Goal: Information Seeking & Learning: Understand process/instructions

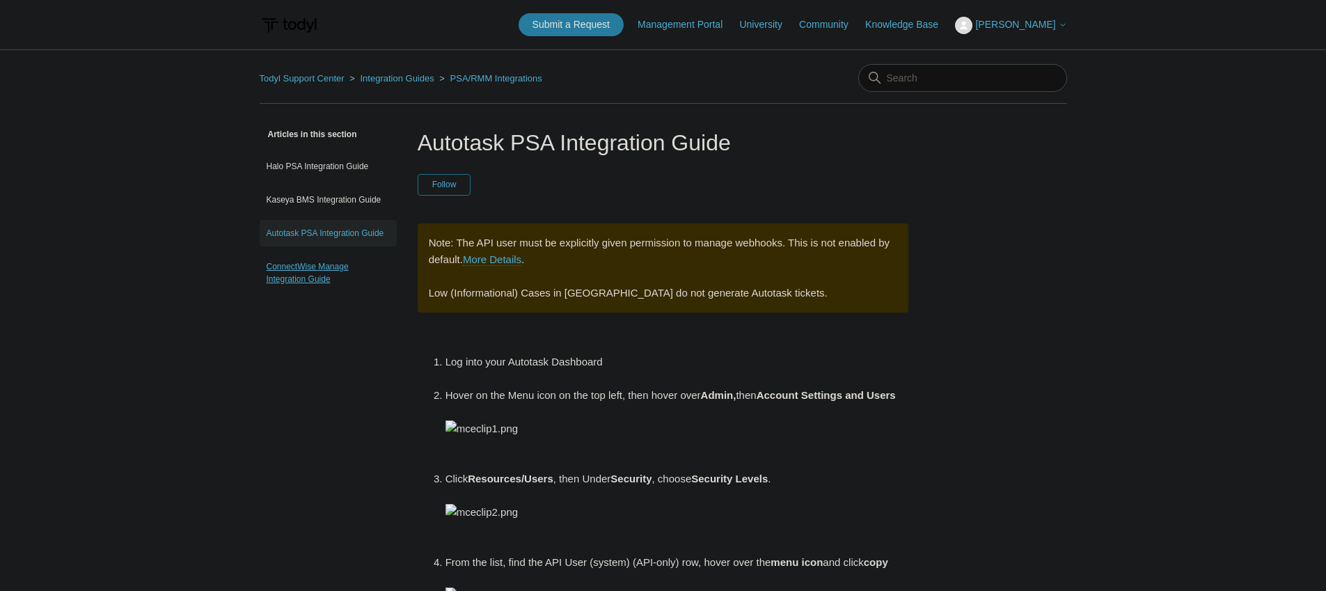
click at [332, 269] on link "ConnectWise Manage Integration Guide" at bounding box center [328, 272] width 137 height 39
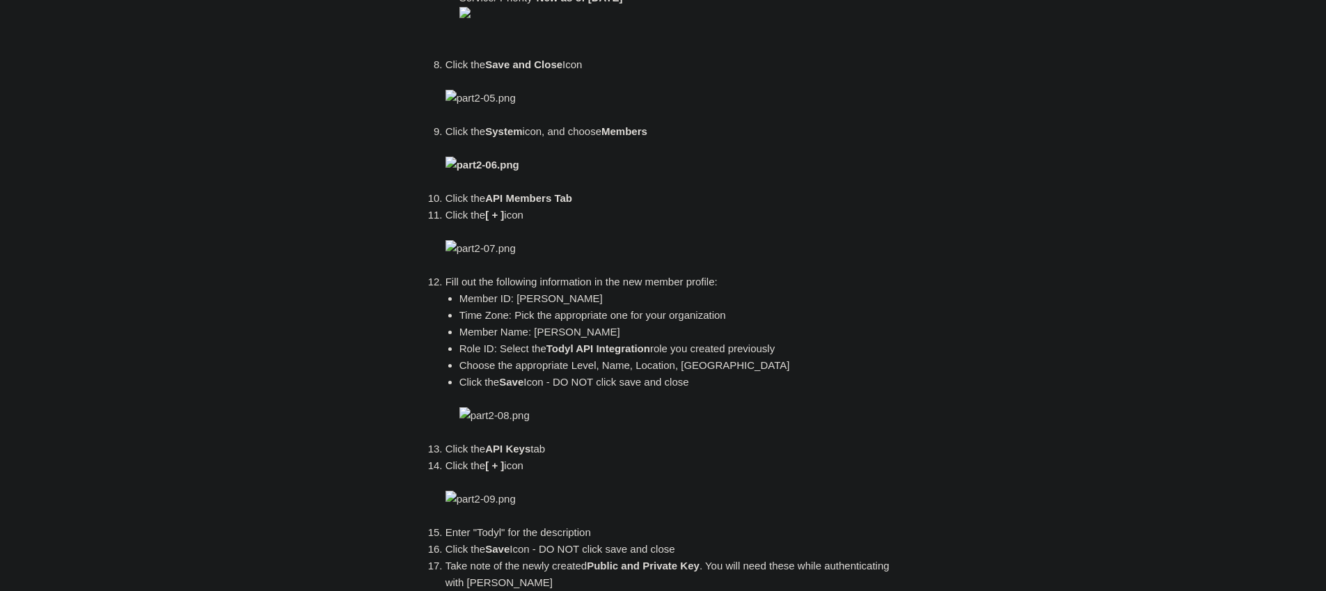
scroll to position [1688, 0]
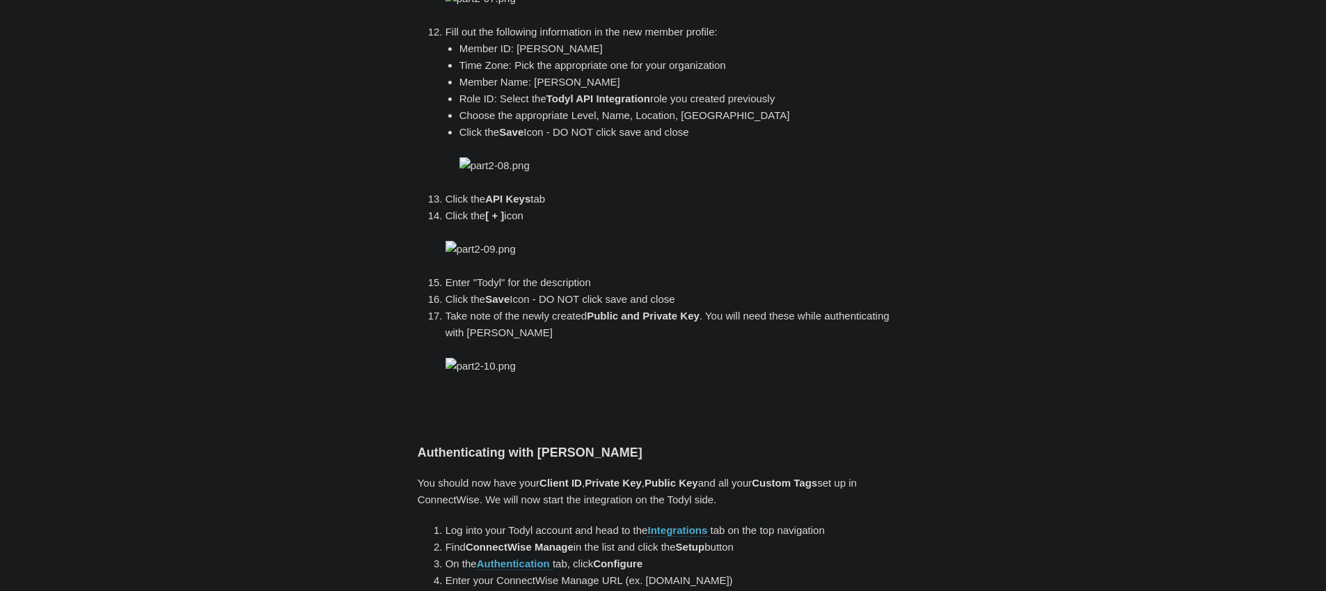
drag, startPoint x: 851, startPoint y: 242, endPoint x: 461, endPoint y: 242, distance: 389.7
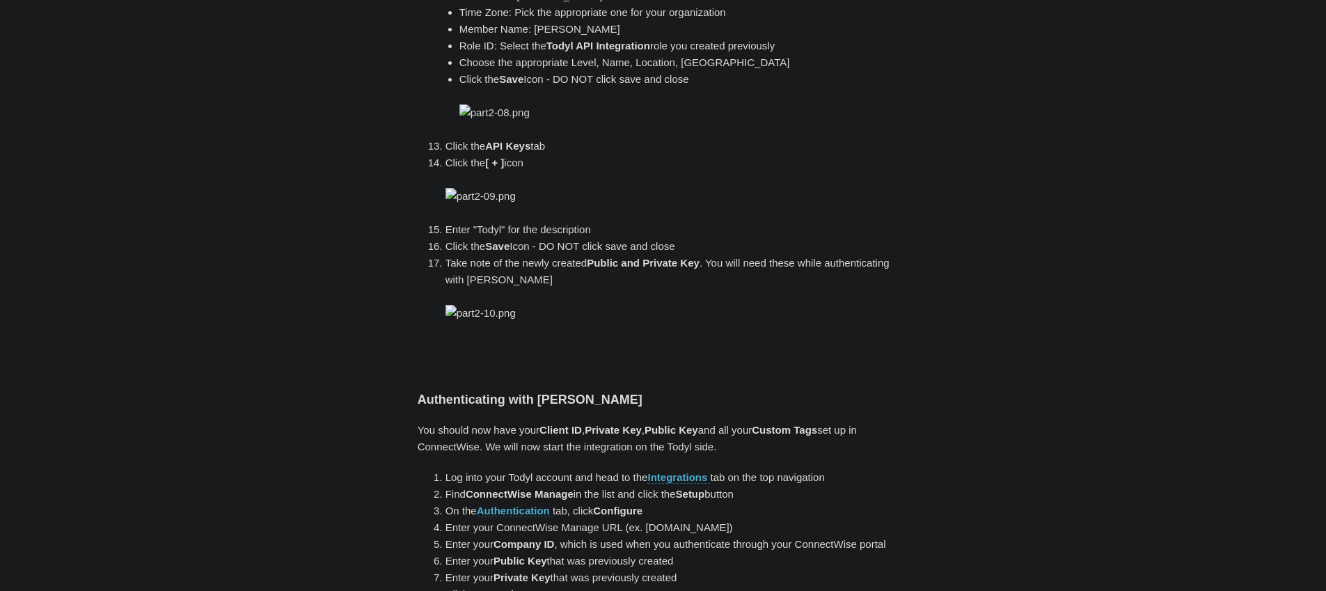
scroll to position [1674, 0]
